Goal: Information Seeking & Learning: Learn about a topic

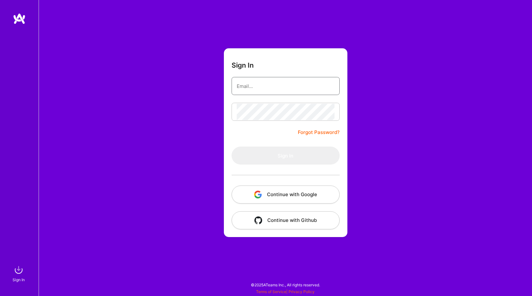
paste input "[PERSON_NAME][EMAIL_ADDRESS][DOMAIN_NAME]"
type input "[PERSON_NAME][EMAIL_ADDRESS][DOMAIN_NAME]"
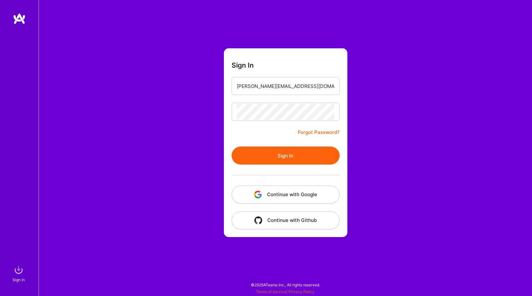
click at [290, 150] on button "Sign In" at bounding box center [286, 155] width 108 height 18
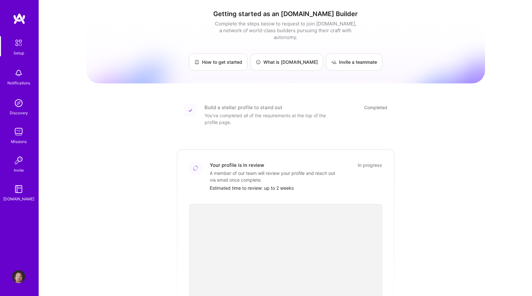
click at [18, 75] on img at bounding box center [18, 73] width 13 height 13
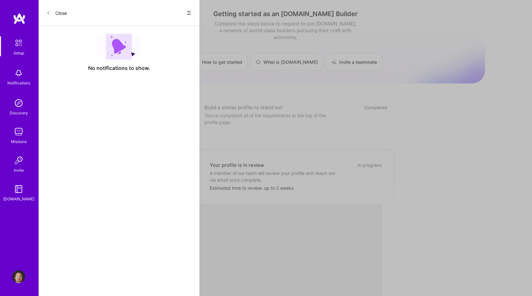
click at [17, 51] on div "Setup" at bounding box center [19, 53] width 11 height 7
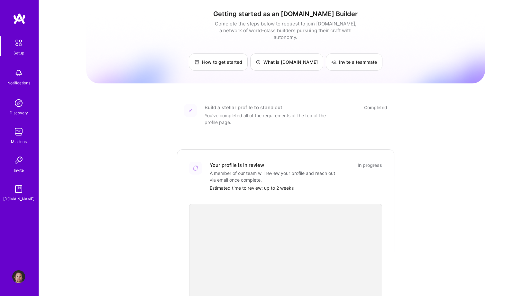
click at [18, 273] on img at bounding box center [18, 276] width 13 height 13
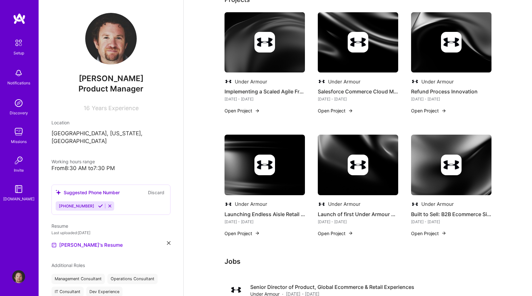
scroll to position [208, 0]
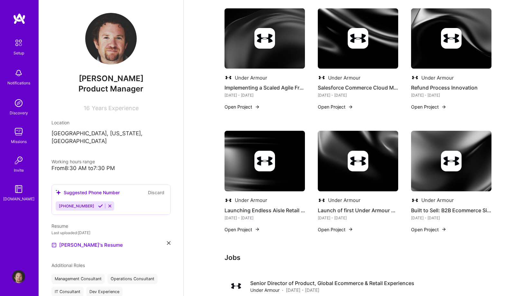
click at [275, 88] on h4 "Implementing a Scaled Agile Framework at Under Armour" at bounding box center [265, 87] width 80 height 8
click at [236, 106] on button "Open Project" at bounding box center [242, 106] width 35 height 7
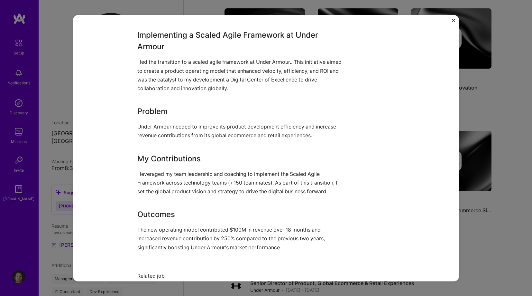
scroll to position [337, 0]
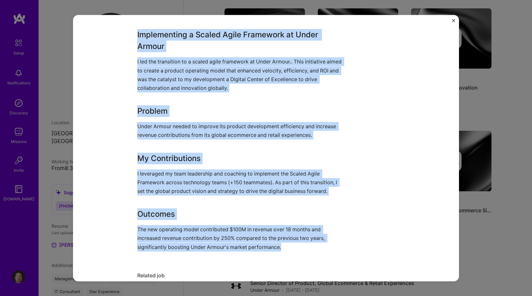
drag, startPoint x: 137, startPoint y: 34, endPoint x: 282, endPoint y: 241, distance: 252.8
click at [282, 241] on div "Implementing a Scaled Agile Framework at Under Armour Under Armour E-Commerce, …" at bounding box center [266, 148] width 386 height 266
copy div "Implementing a Scaled Agile Framework at Under Armour I led the transition to a…"
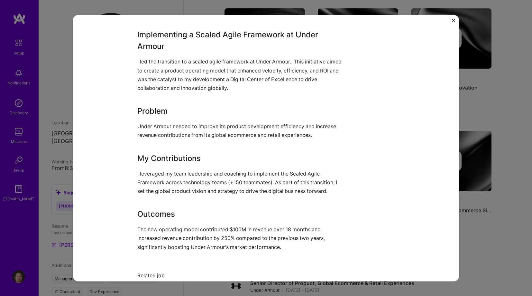
click at [477, 128] on div "Implementing a Scaled Agile Framework at Under Armour Under Armour E-Commerce, …" at bounding box center [266, 148] width 532 height 296
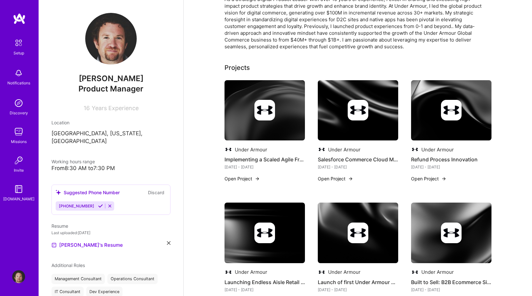
scroll to position [135, 0]
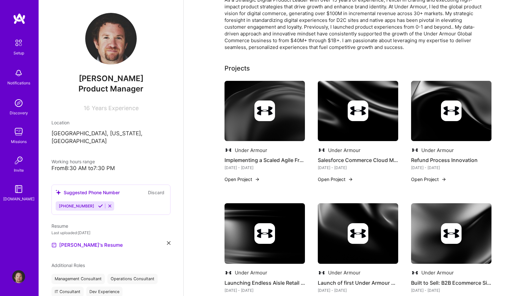
click at [427, 177] on button "Open Project" at bounding box center [428, 179] width 35 height 7
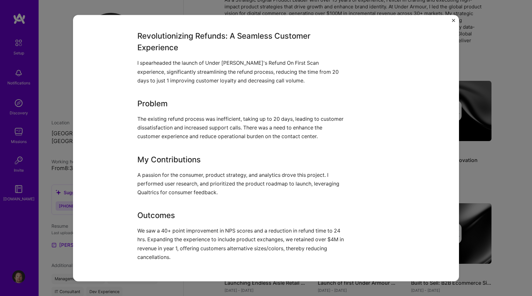
scroll to position [312, 0]
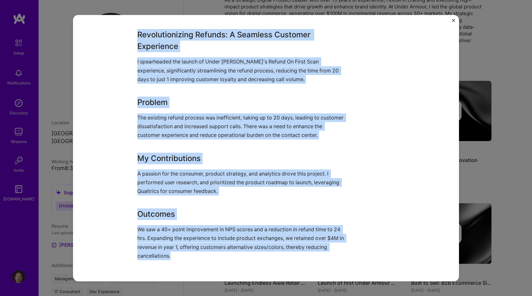
drag, startPoint x: 138, startPoint y: 33, endPoint x: 181, endPoint y: 252, distance: 222.8
click at [181, 252] on div "Revolutionizing Refunds: A Seamless Customer Experience I spearheaded the launc…" at bounding box center [241, 144] width 209 height 231
copy div "Revolutionizing Refunds: A Seamless Customer Experience I spearheaded the launc…"
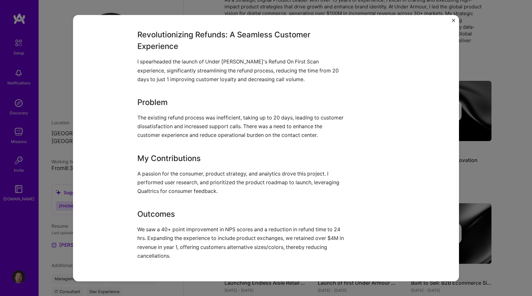
click at [57, 43] on div "Refund Process Innovation Under Armour E-Commerce, Retail Role Senior Manager o…" at bounding box center [266, 148] width 532 height 296
